Goal: Check status: Check status

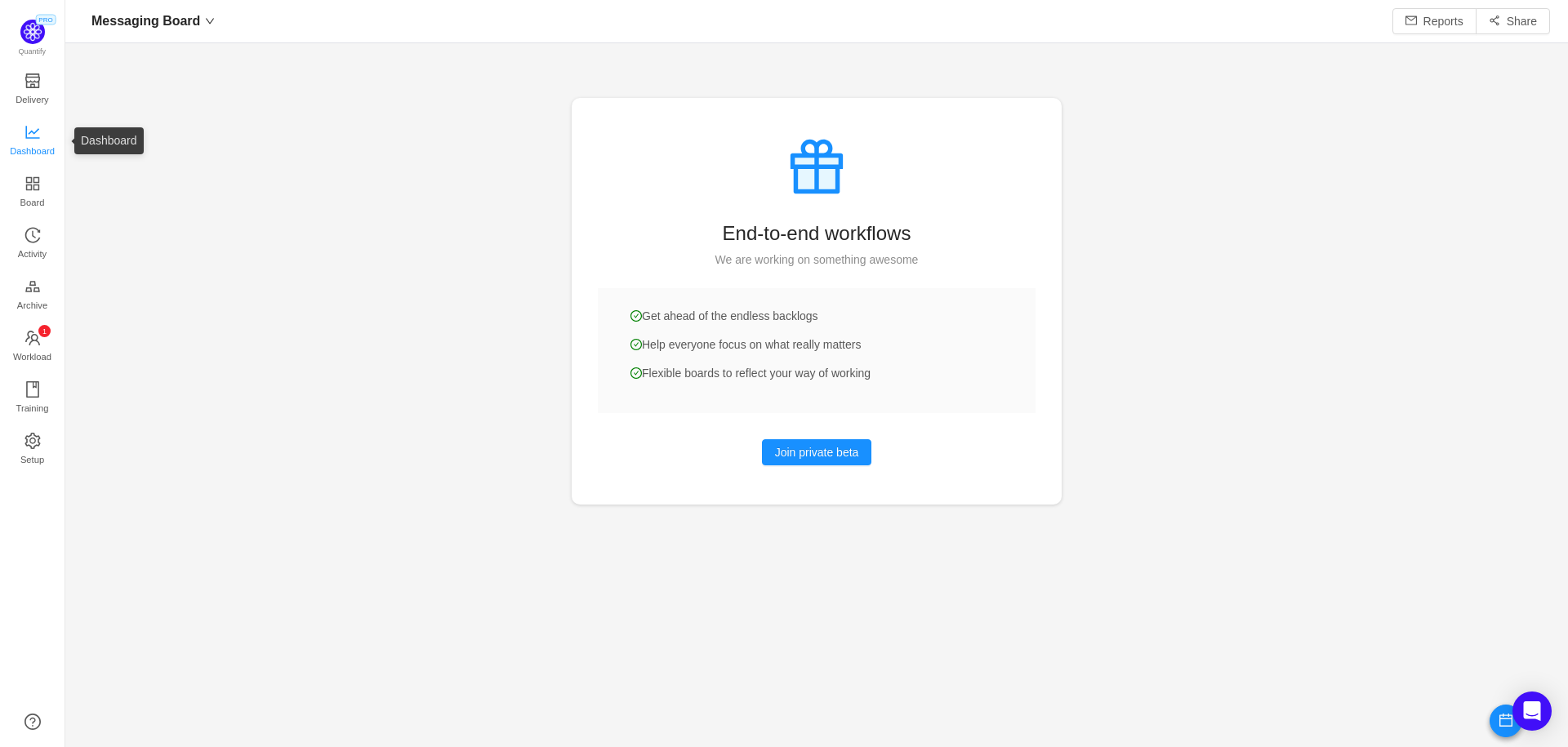
click at [32, 145] on span "Dashboard" at bounding box center [32, 150] width 45 height 33
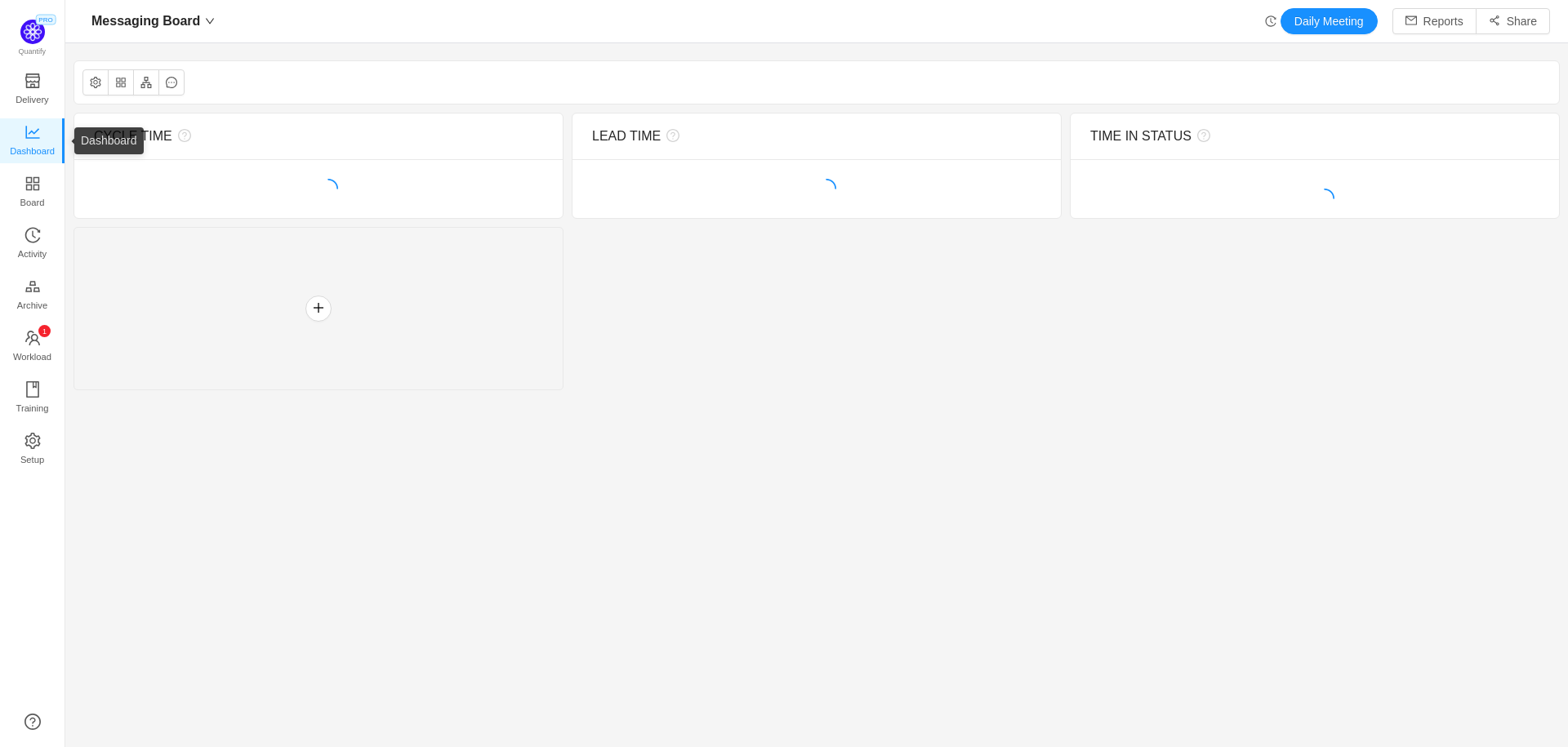
scroll to position [747, 1503]
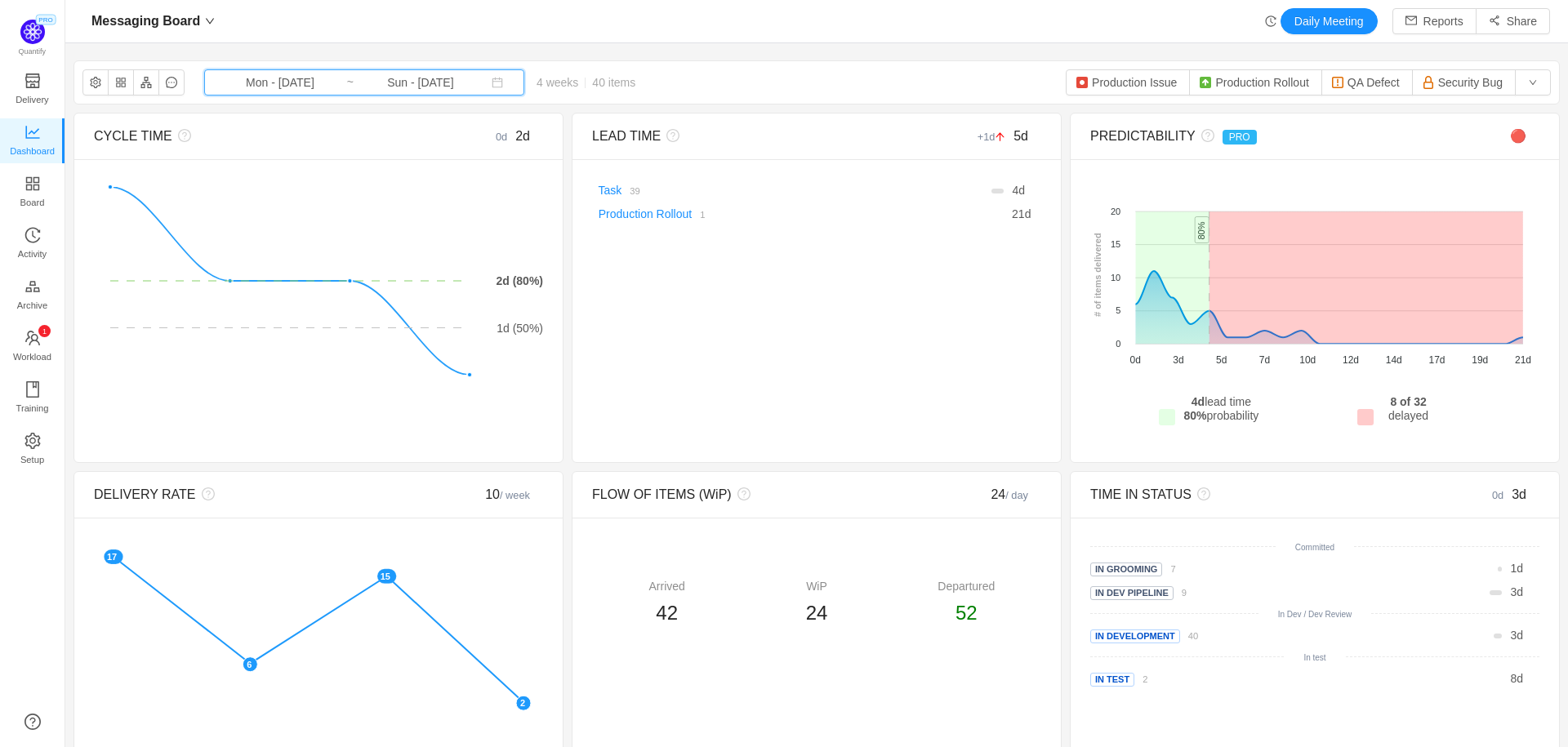
click at [492, 83] on icon "icon: calendar" at bounding box center [497, 82] width 11 height 11
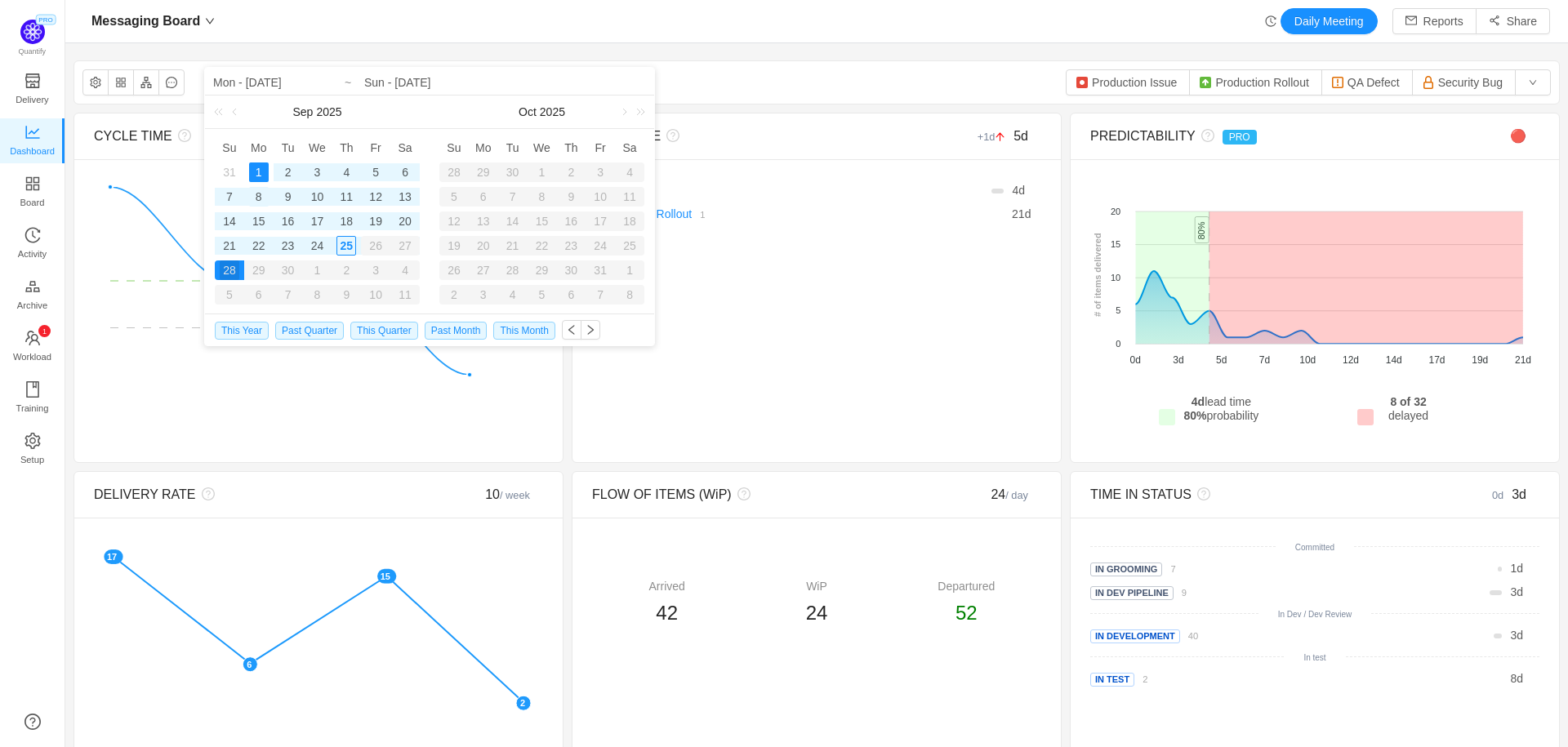
click at [256, 192] on div "8" at bounding box center [259, 196] width 19 height 19
click at [228, 222] on div "14" at bounding box center [229, 221] width 19 height 19
type input "Mon - [DATE]"
type input "Sun - [DATE]"
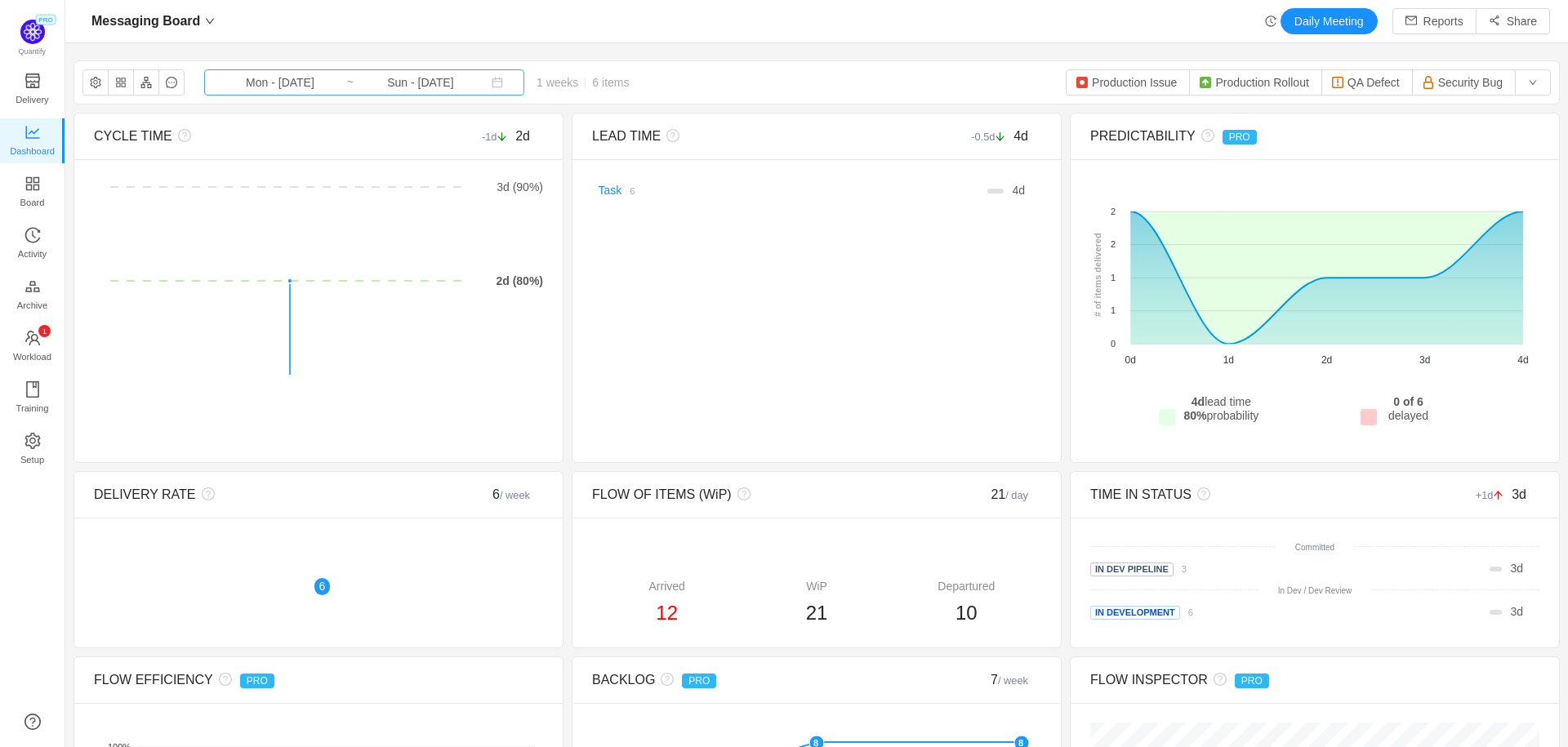
click at [327, 88] on input "Mon - [DATE]" at bounding box center [280, 82] width 133 height 18
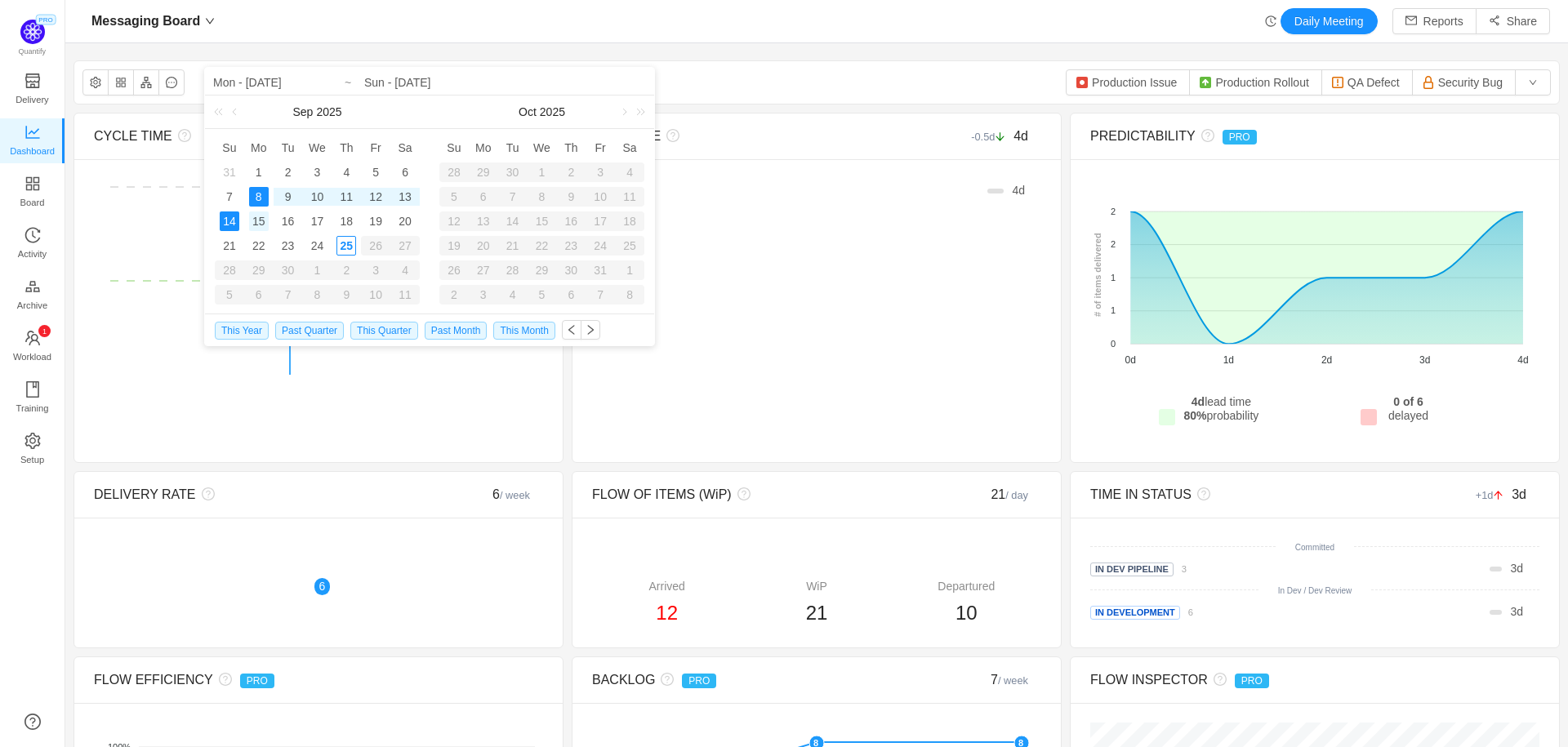
click at [261, 217] on div "15" at bounding box center [259, 221] width 19 height 19
click at [232, 248] on div "21" at bounding box center [229, 246] width 19 height 19
type input "Mon - [DATE]"
type input "Sun - [DATE]"
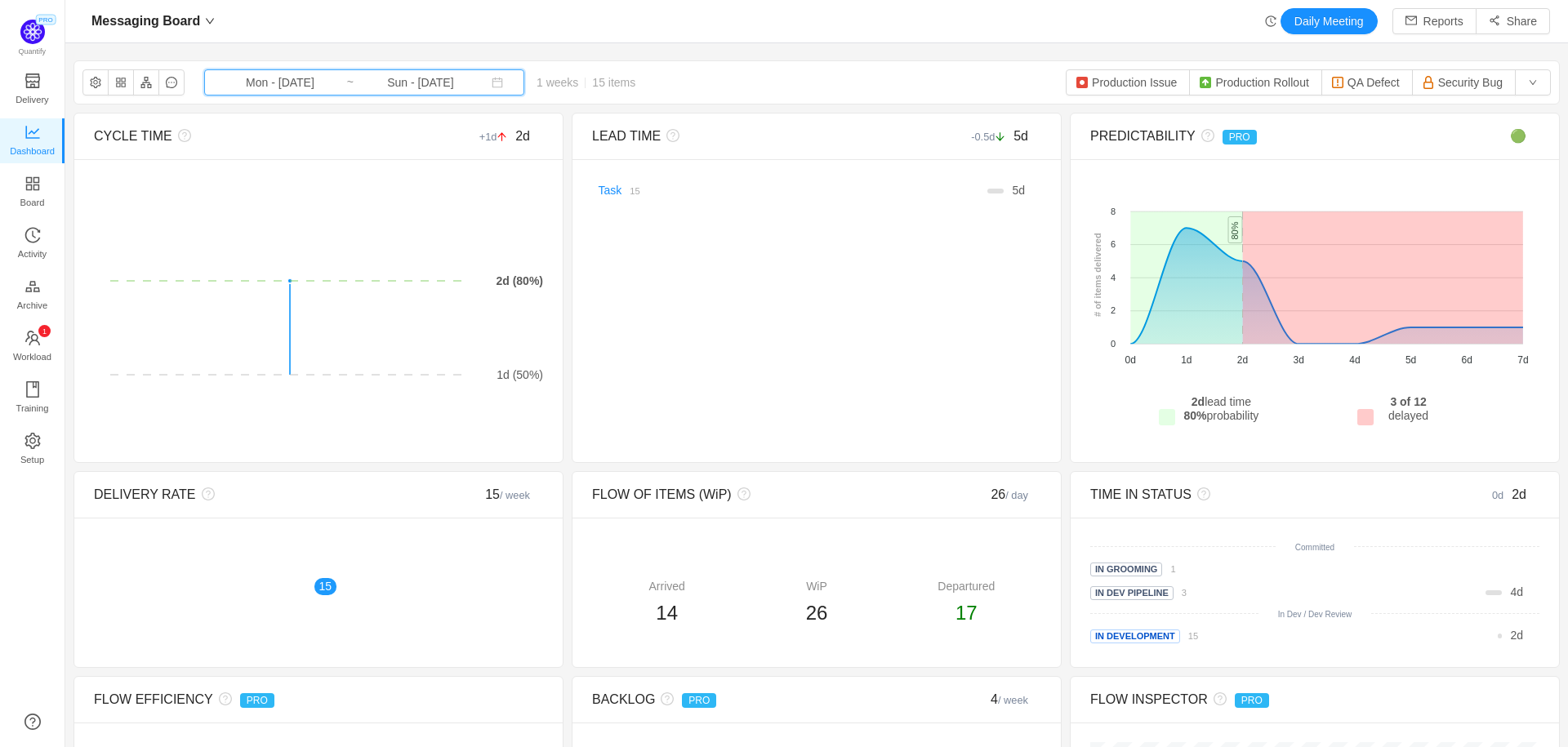
click at [492, 85] on icon "icon: calendar" at bounding box center [497, 82] width 11 height 11
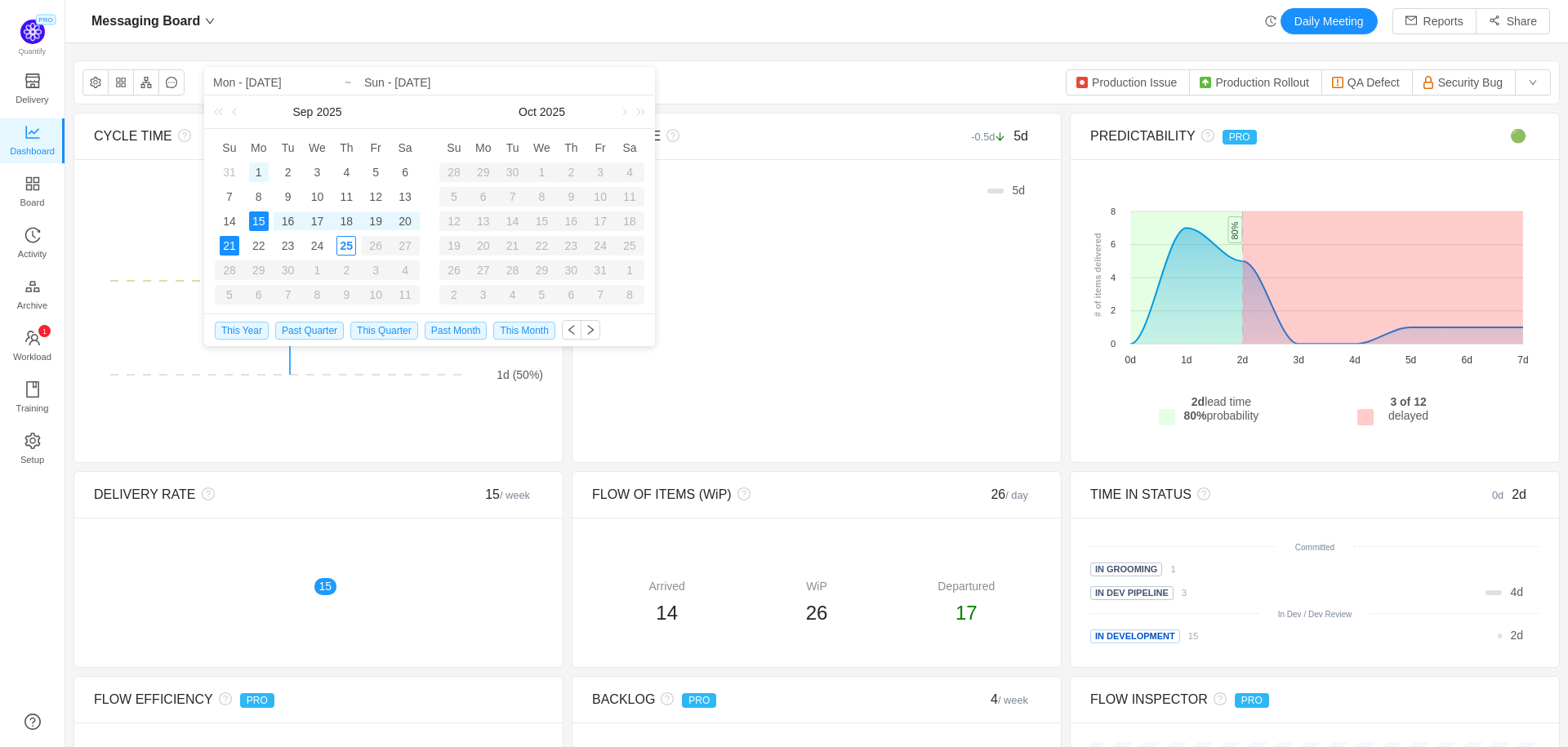
click at [259, 172] on div "1" at bounding box center [259, 172] width 19 height 19
click at [346, 248] on div "25" at bounding box center [346, 246] width 19 height 19
type input "Mon - [DATE]"
type input "Thu - [DATE]"
